Goal: Task Accomplishment & Management: Use online tool/utility

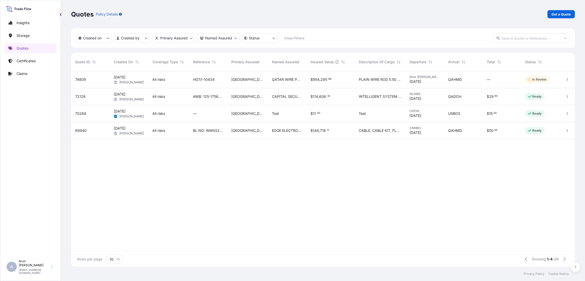
scroll to position [192, 498]
click at [21, 44] on link "Quotes" at bounding box center [30, 48] width 52 height 10
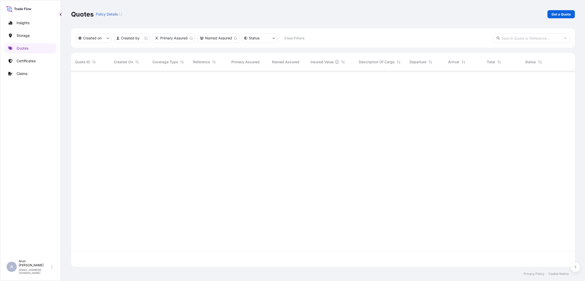
scroll to position [192, 498]
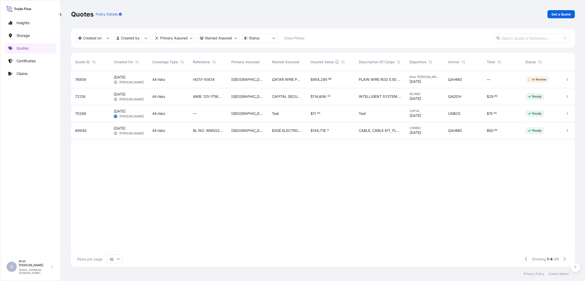
click at [482, 78] on div "—" at bounding box center [501, 79] width 39 height 17
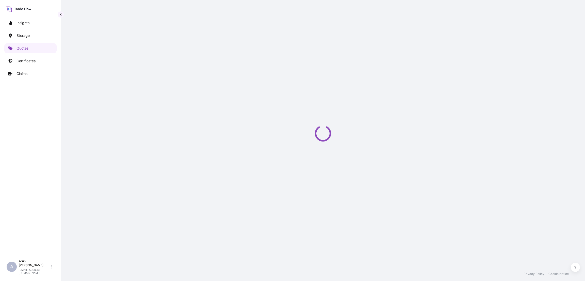
select select "Road / Inland"
select select "Water"
select select "Road / Inland"
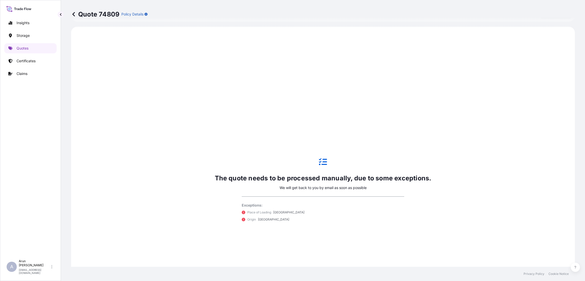
scroll to position [244, 0]
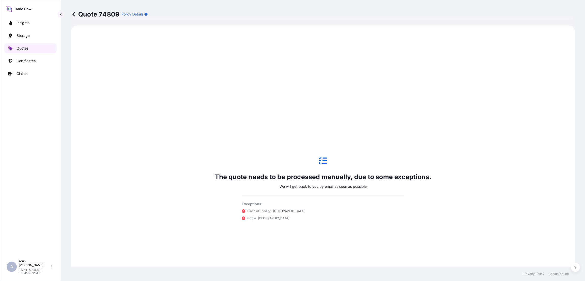
click at [32, 48] on link "Quotes" at bounding box center [30, 48] width 52 height 10
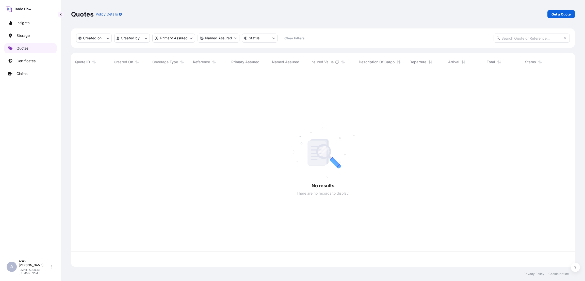
scroll to position [192, 498]
